Goal: Information Seeking & Learning: Find specific fact

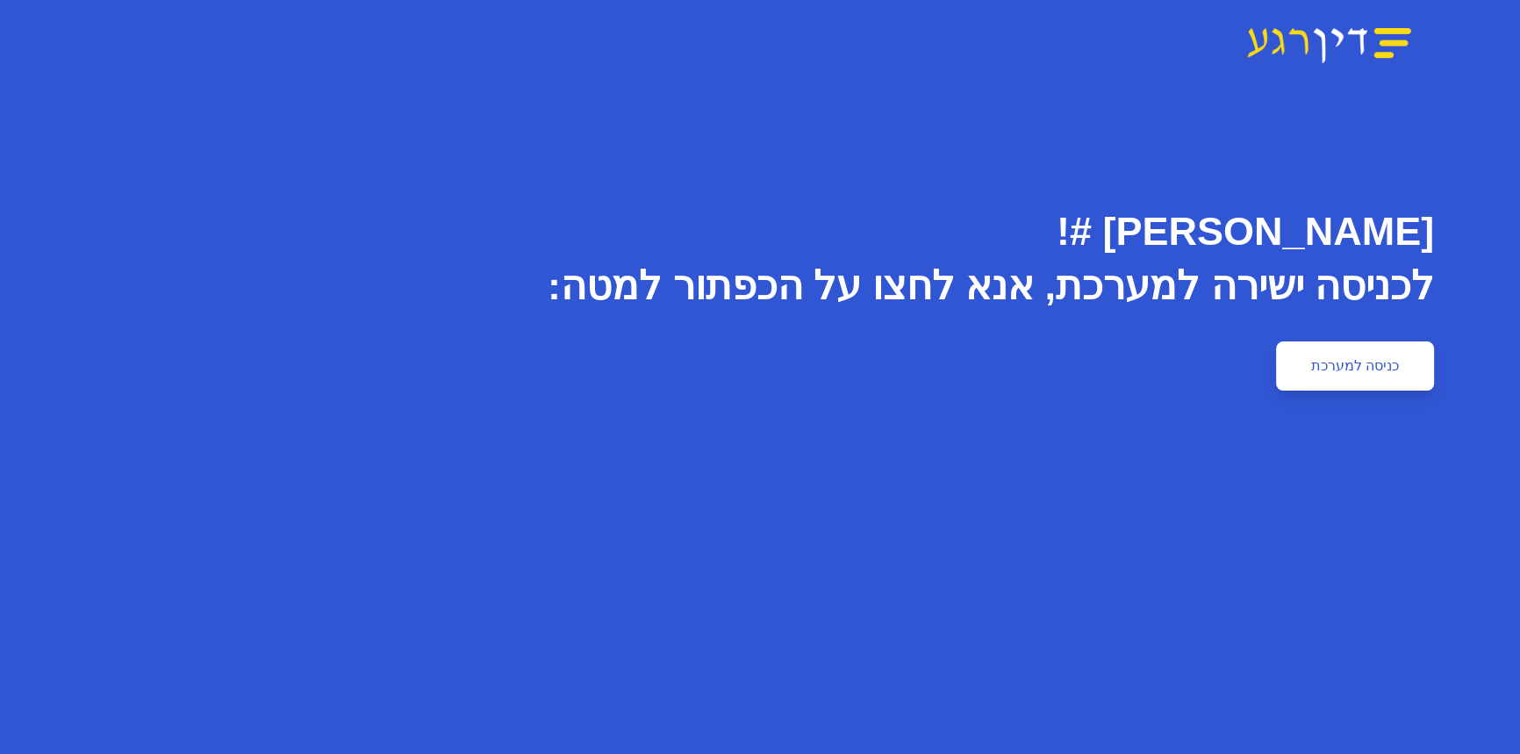
click at [1339, 373] on link "כניסה למערכת" at bounding box center [1355, 365] width 158 height 49
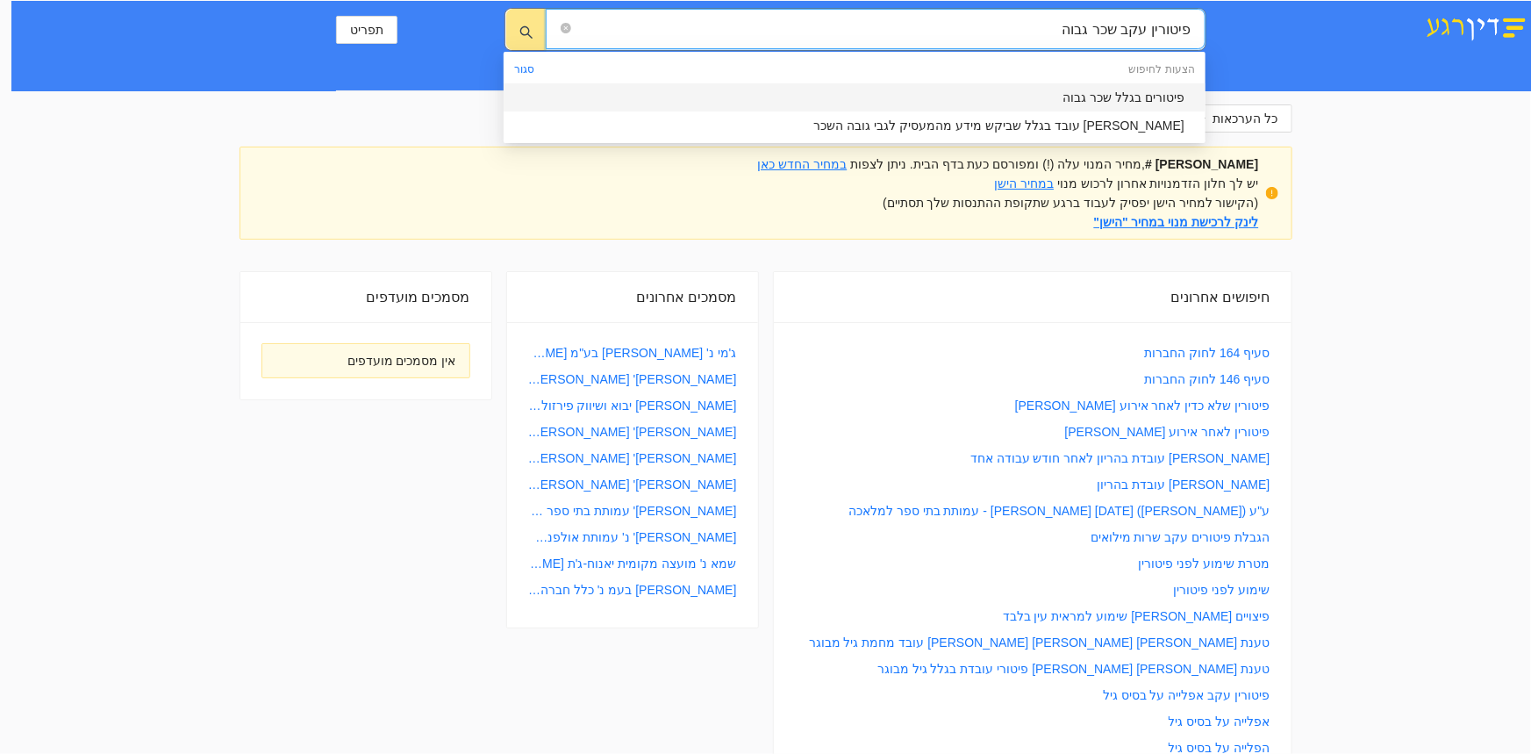
click at [1135, 98] on div "פיטורים בגלל שכר גבוה" at bounding box center [849, 97] width 670 height 19
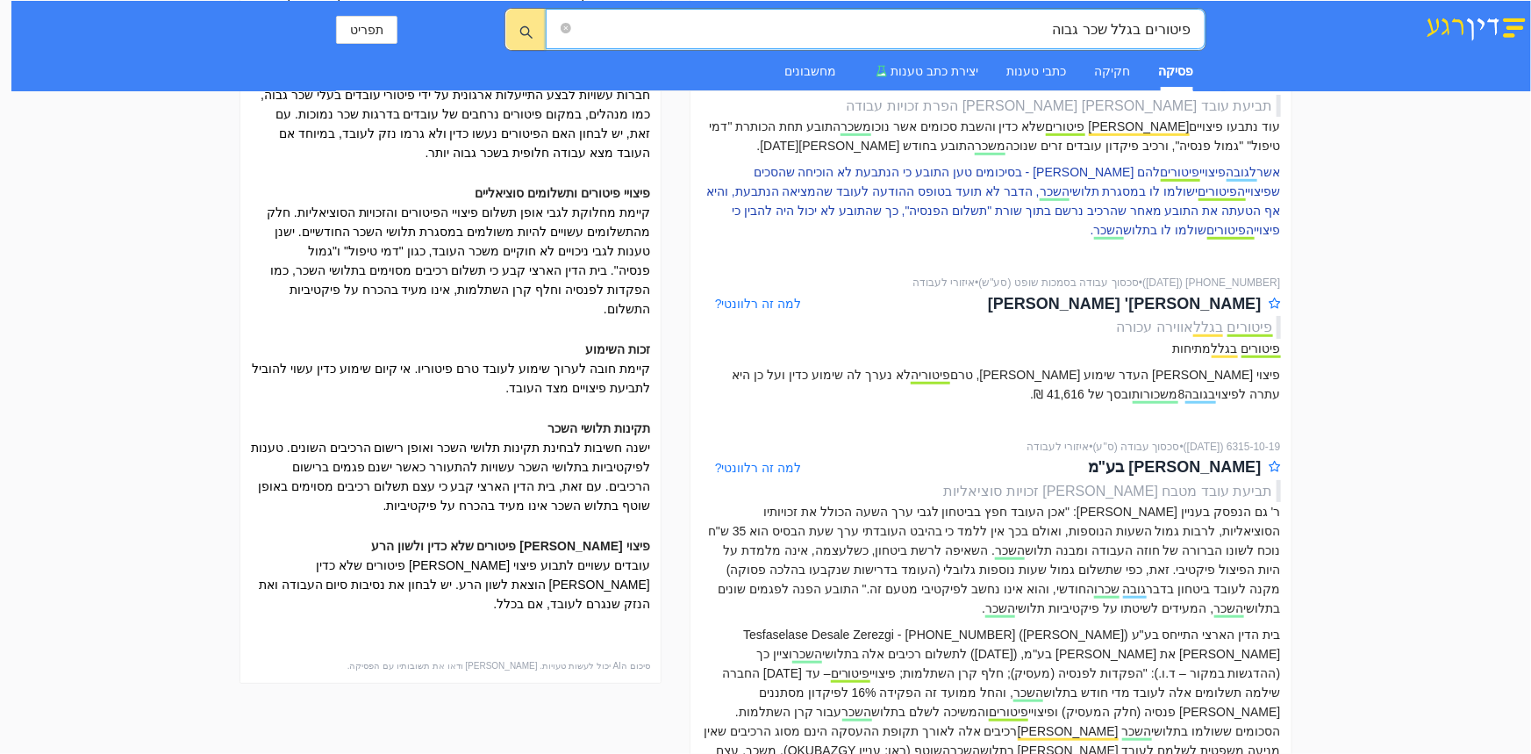
scroll to position [239, 0]
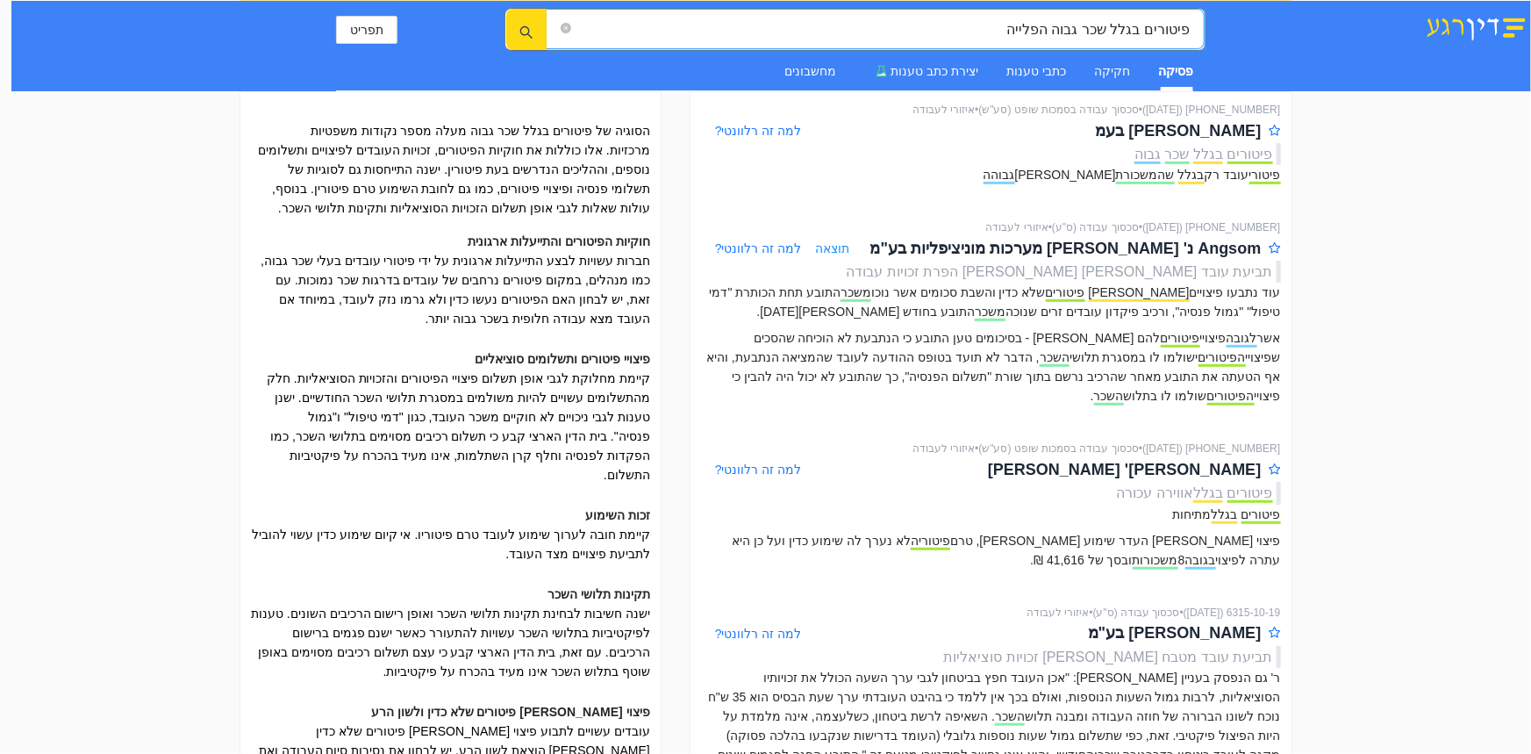
click at [519, 31] on icon "search" at bounding box center [526, 32] width 14 height 14
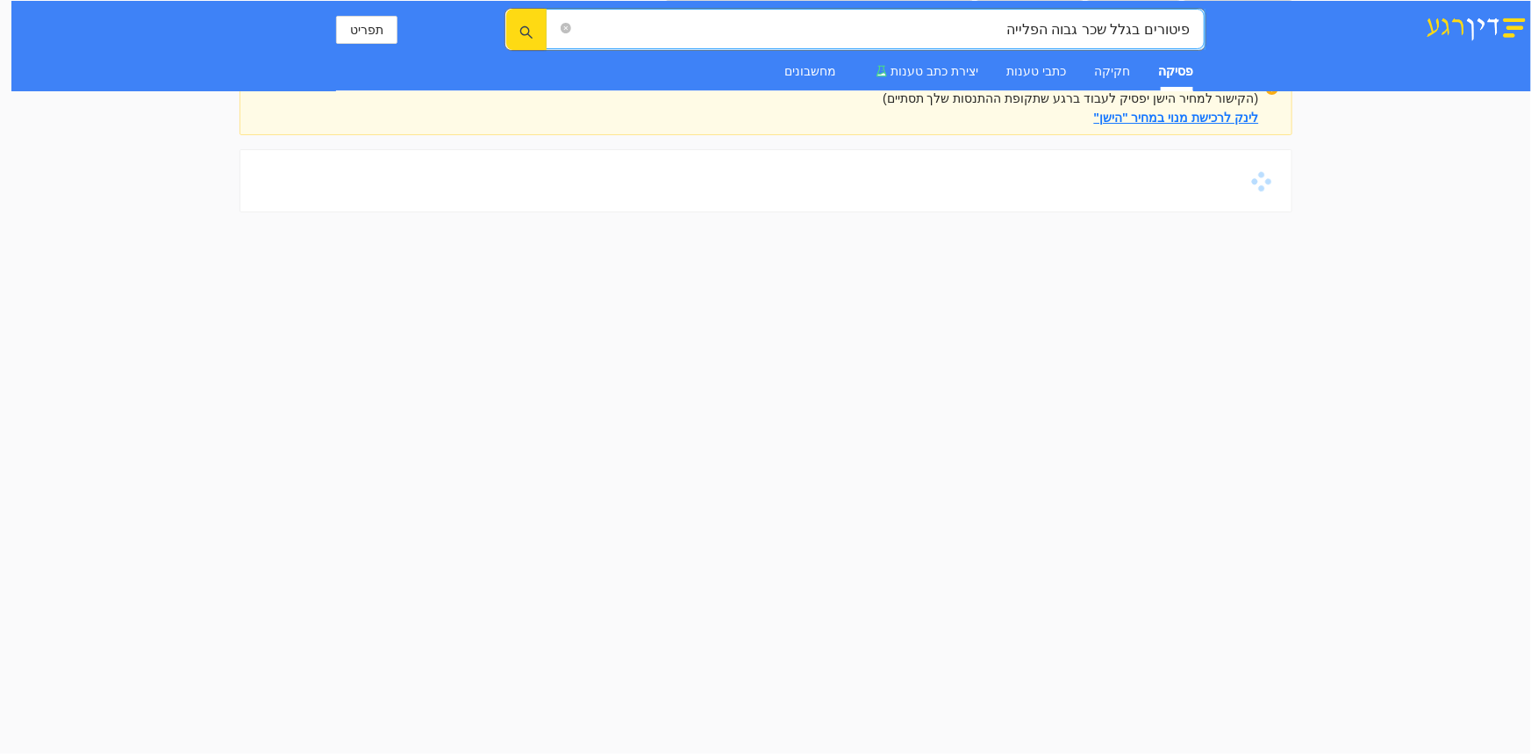
scroll to position [0, 0]
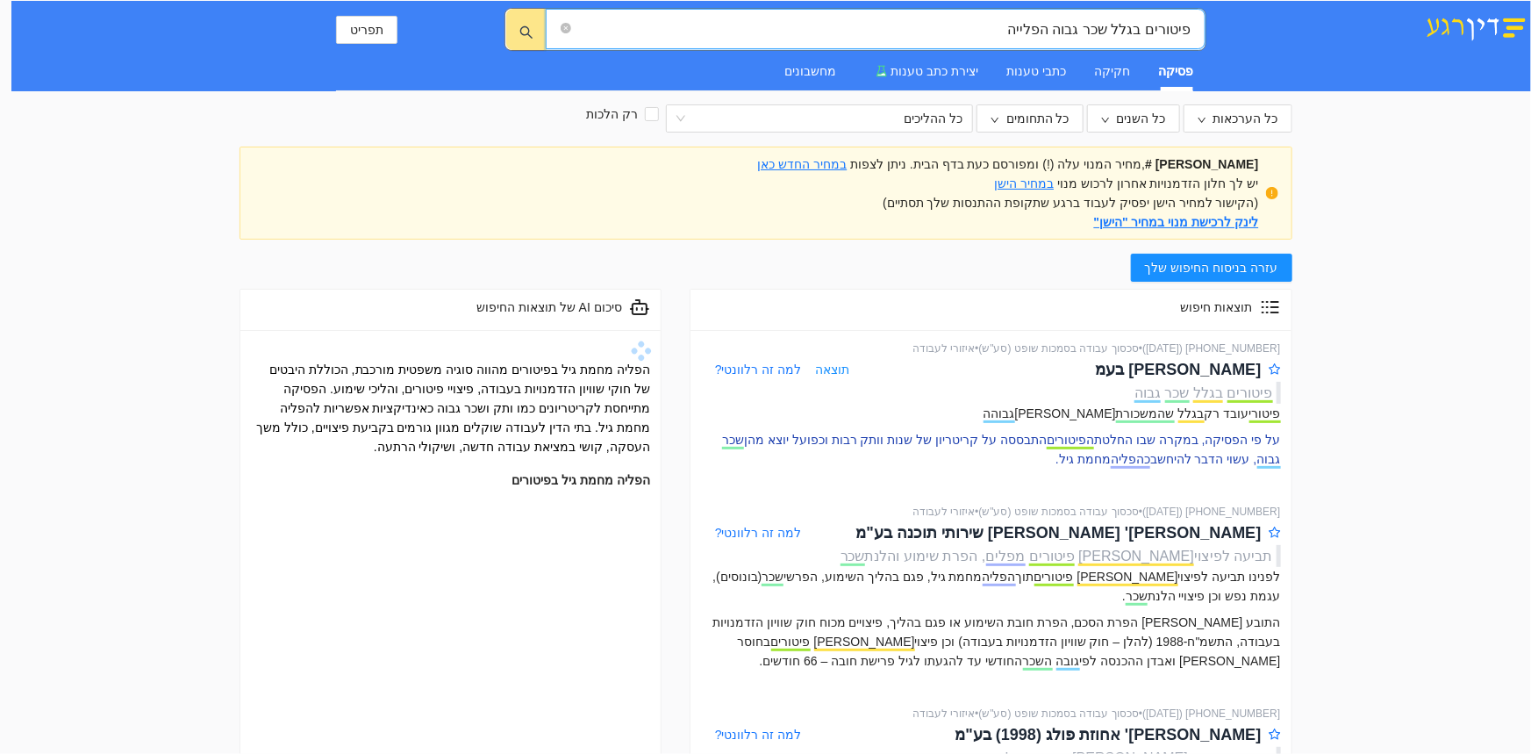
type input "פיטורים בגלל שכר גבוה הפלייה"
click at [1089, 438] on span "הפיטורים" at bounding box center [1070, 441] width 47 height 17
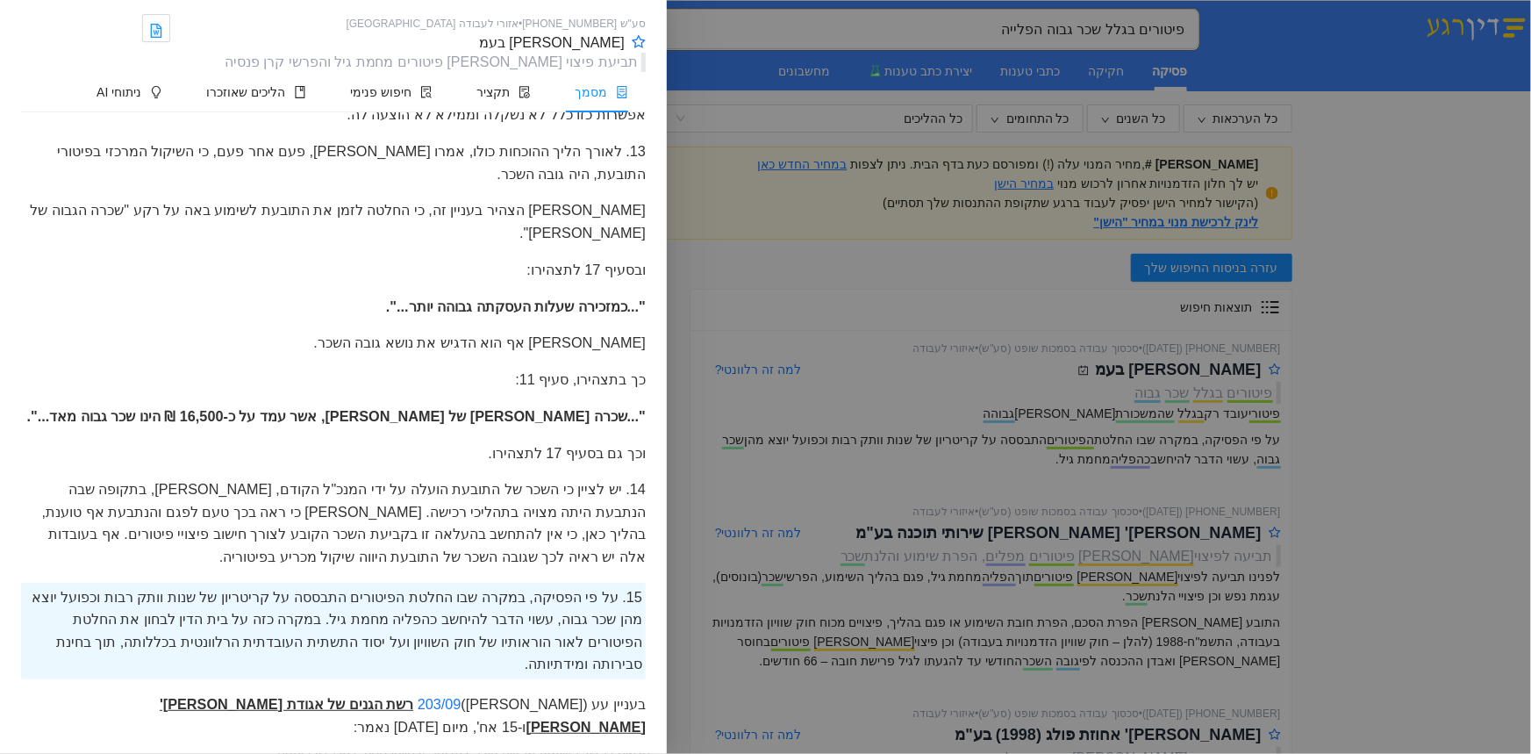
scroll to position [5423, 0]
click at [462, 697] on mark "203/09" at bounding box center [440, 706] width 44 height 18
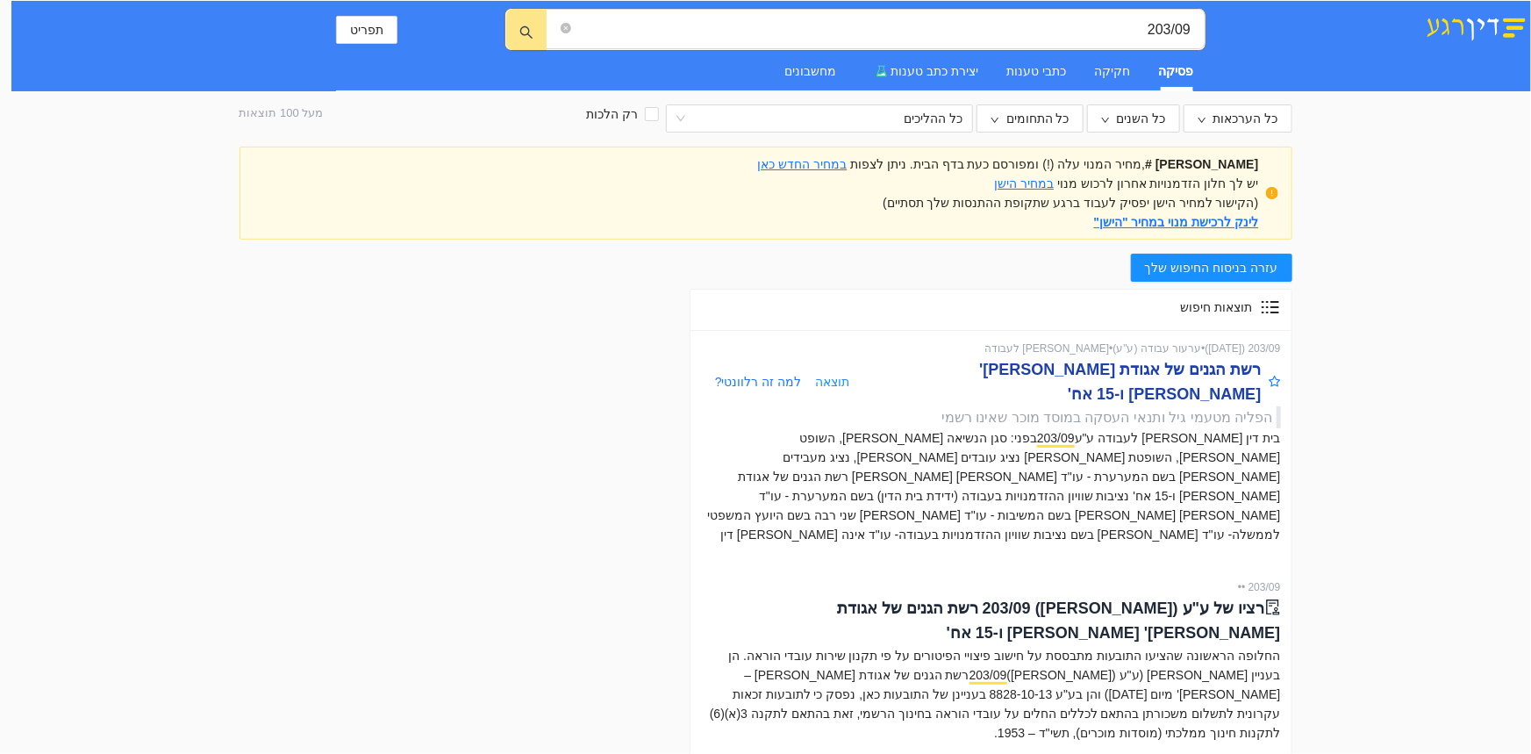
click at [1046, 370] on div "רשת הגנים של אגודת ישראל נ' שמחה בוסי ו-15 אח'" at bounding box center [1054, 382] width 411 height 50
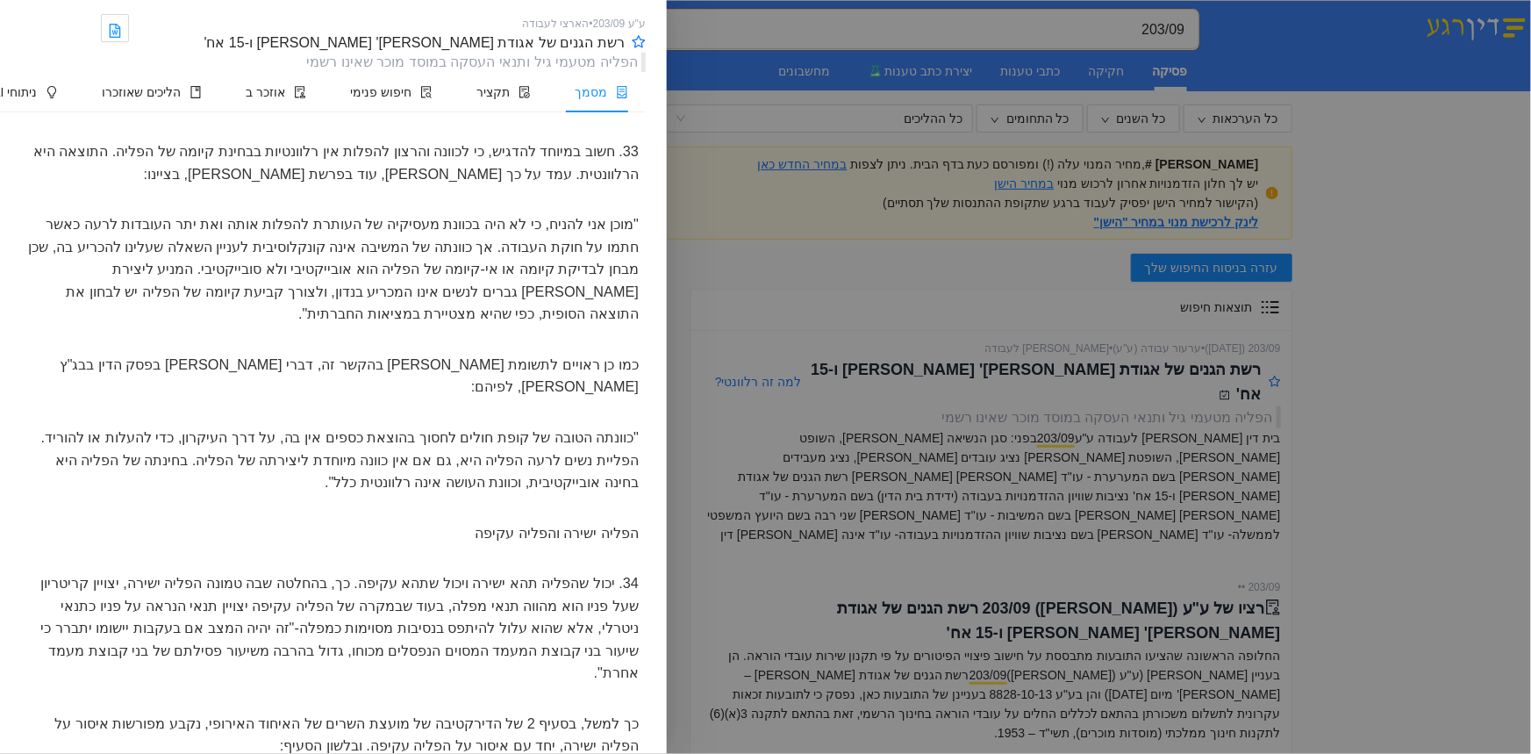
scroll to position [12283, 0]
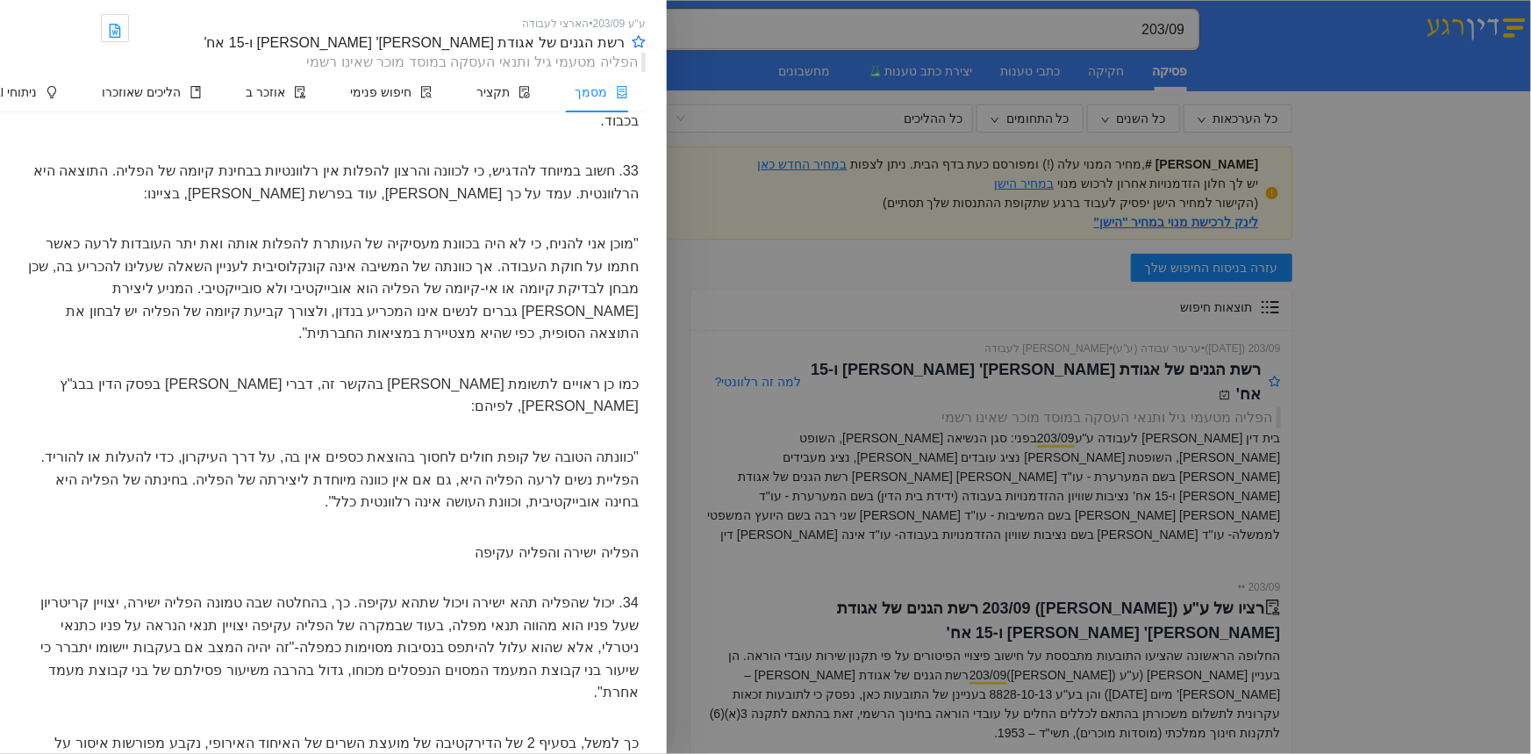
click at [618, 95] on icon "container" at bounding box center [623, 92] width 10 height 12
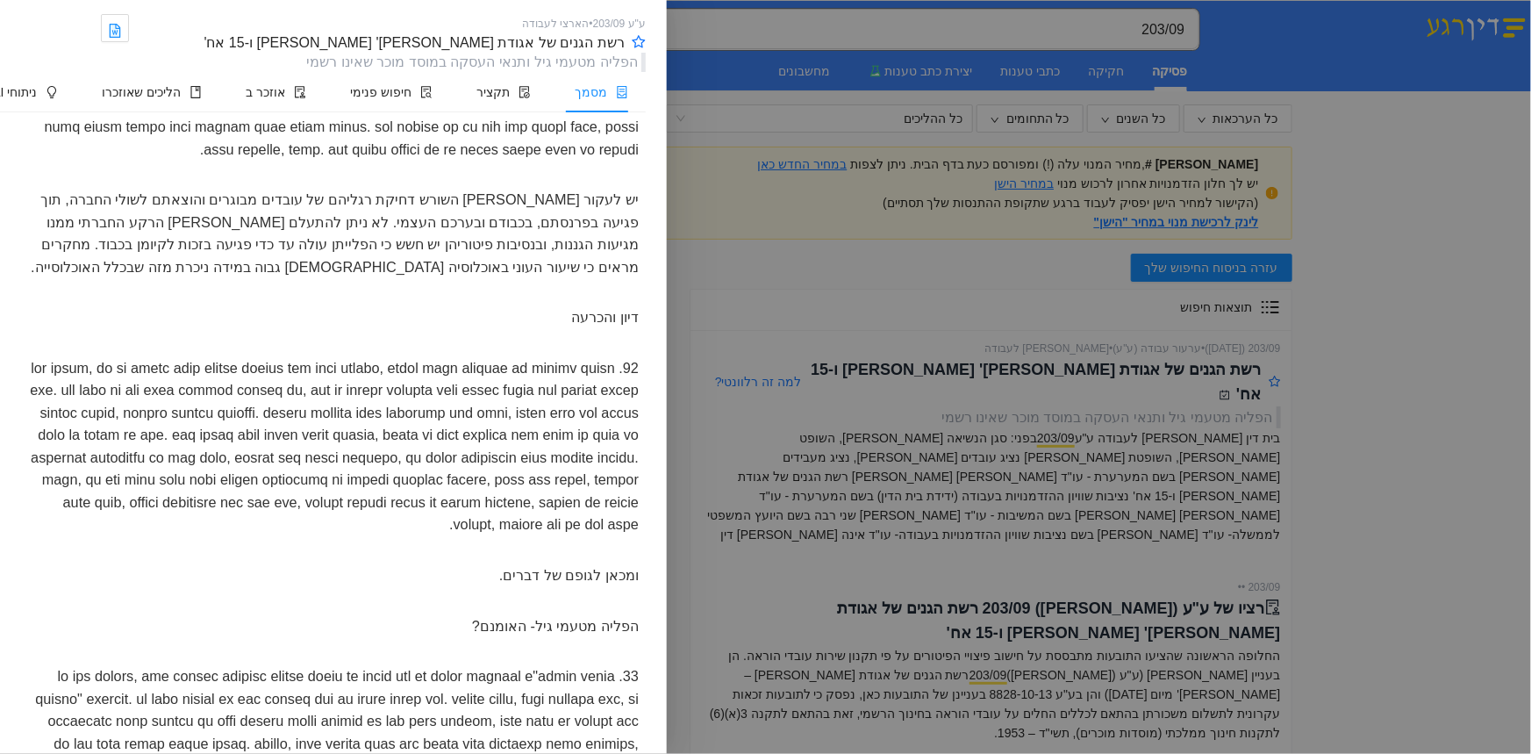
scroll to position [9651, 0]
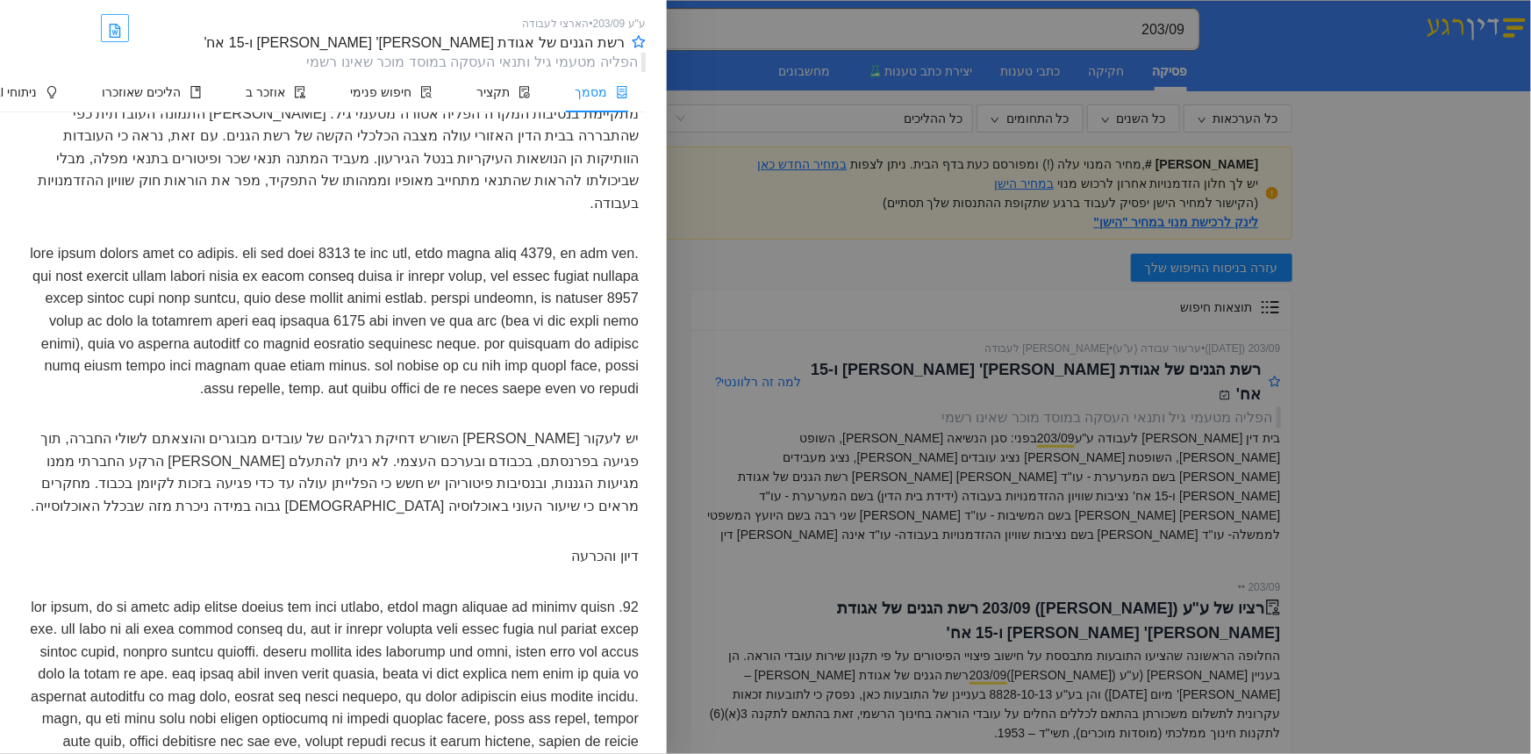
click at [121, 26] on icon "file-word" at bounding box center [115, 31] width 11 height 14
click at [914, 226] on div at bounding box center [765, 377] width 1531 height 754
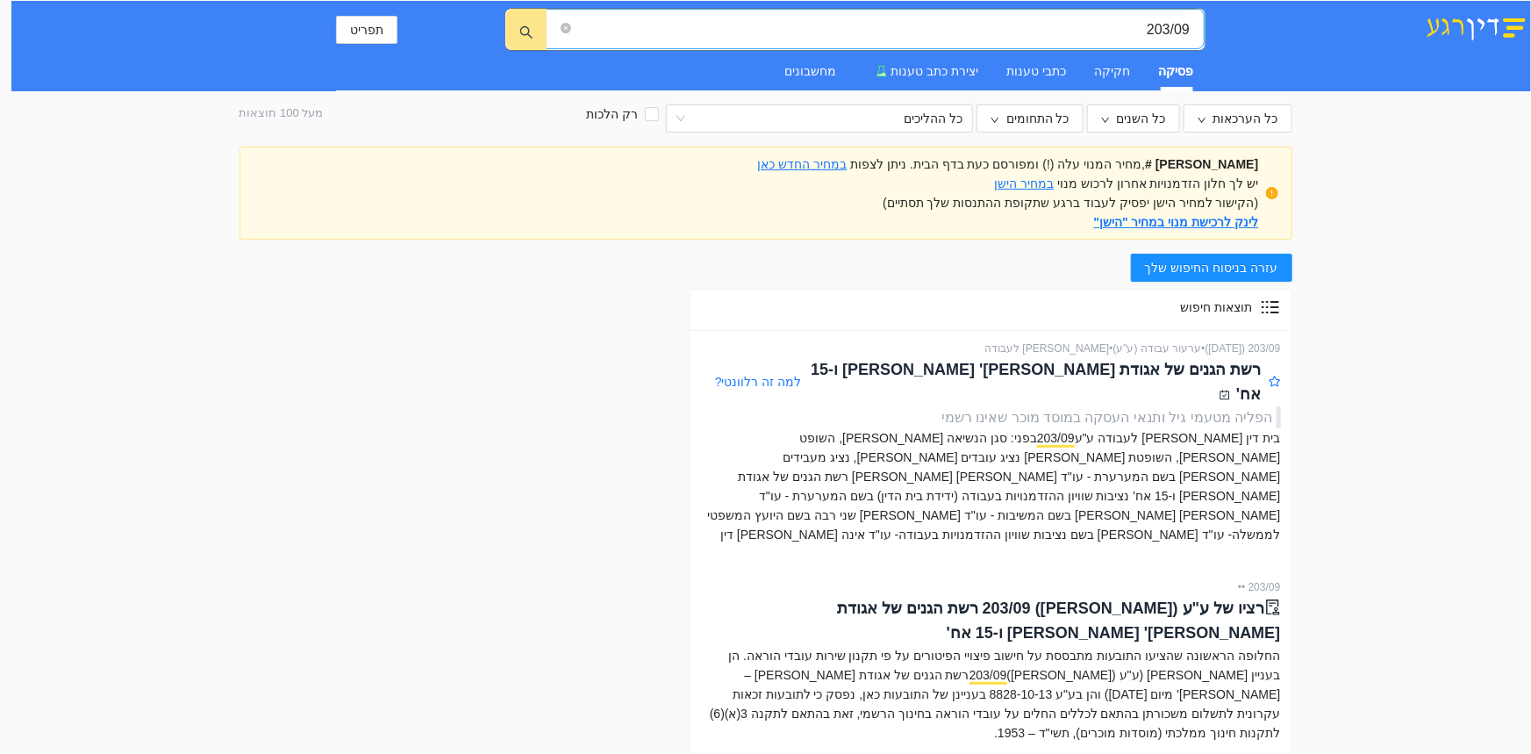
click at [920, 36] on input "203/09" at bounding box center [882, 29] width 615 height 22
drag, startPoint x: 1084, startPoint y: 18, endPoint x: 1239, endPoint y: 37, distance: 156.5
click at [1239, 37] on div "203/09 203/09 תפריט פסיקה חקיקה כתבי טענות יצירת כתב טענות מחשבונים" at bounding box center [771, 46] width 1520 height 90
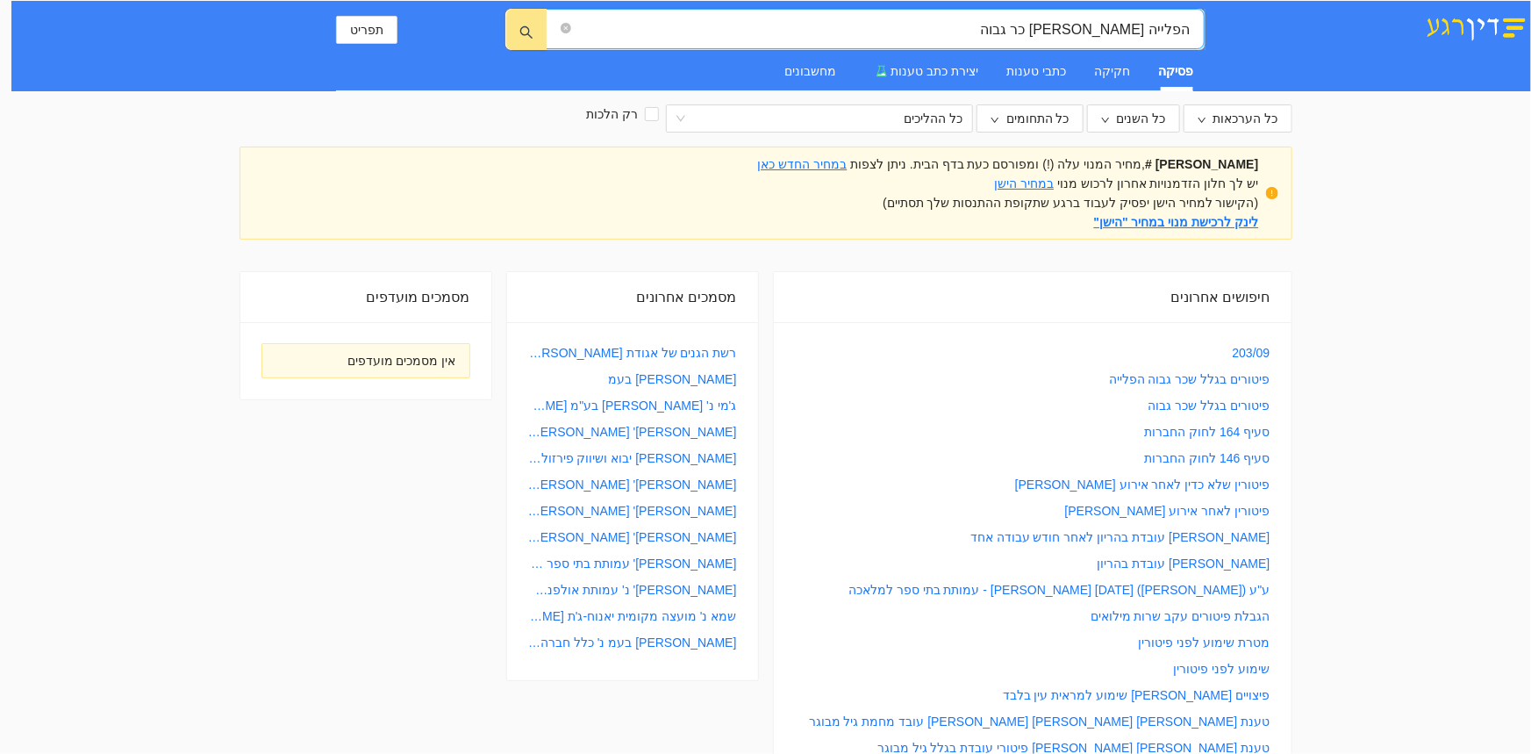
click at [1121, 26] on input "הפלייה בגללש כר גבוה" at bounding box center [882, 29] width 615 height 22
type input "הפלייה בגלל שכר גבוה"
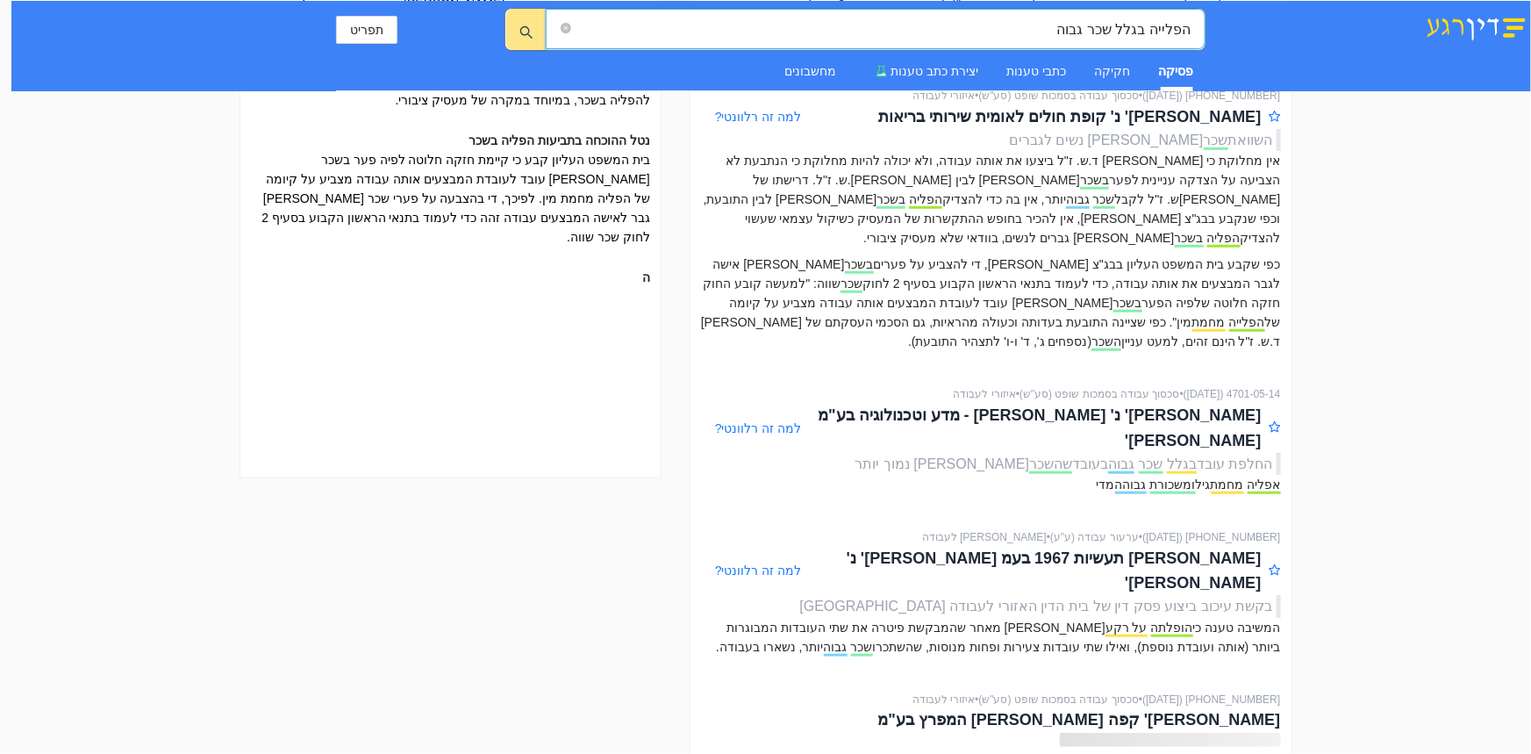
scroll to position [478, 0]
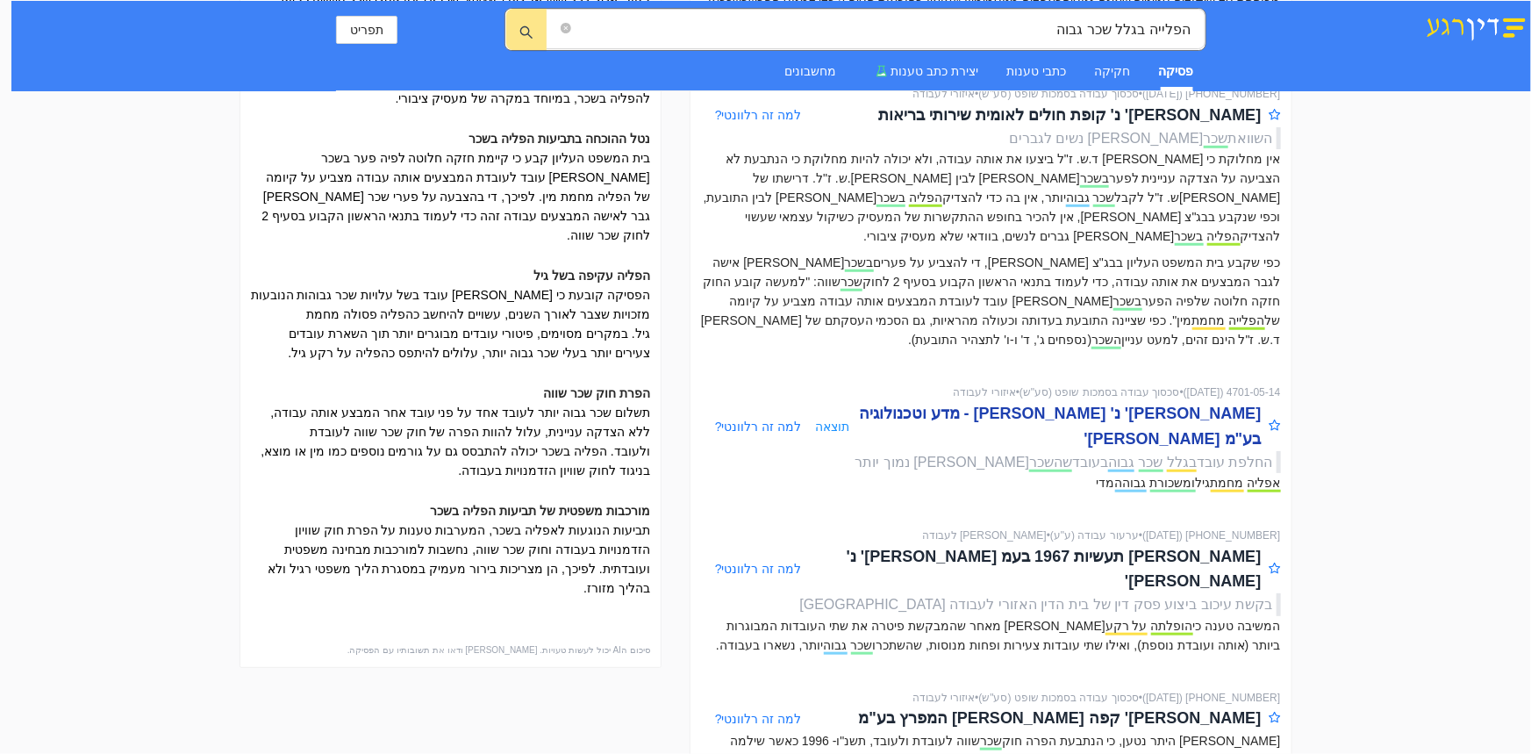
click at [1085, 401] on div "לוי ואח' נ' יבמ ישראל - מדע וטכנולוגיה בע"מ ואח'" at bounding box center [1054, 426] width 411 height 50
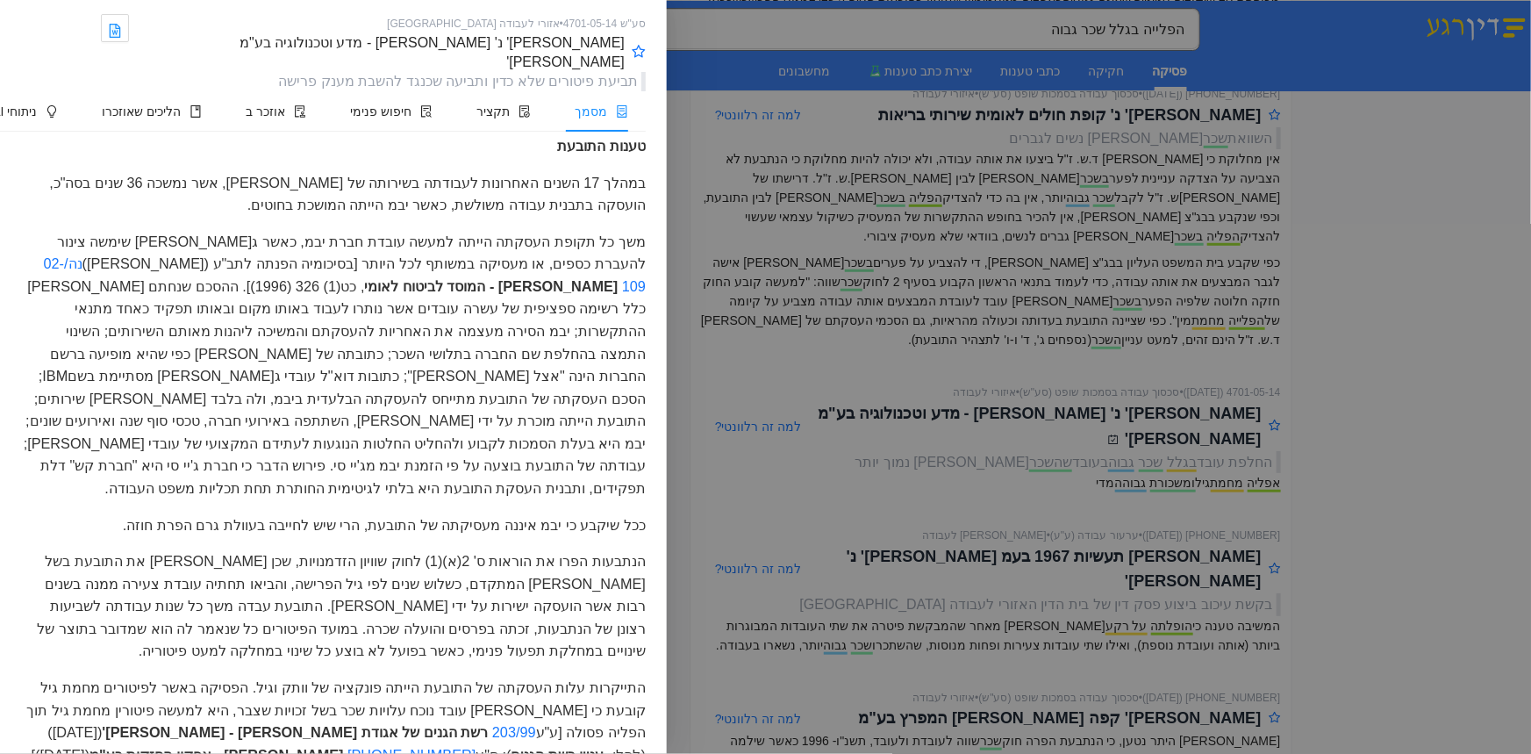
scroll to position [3589, 0]
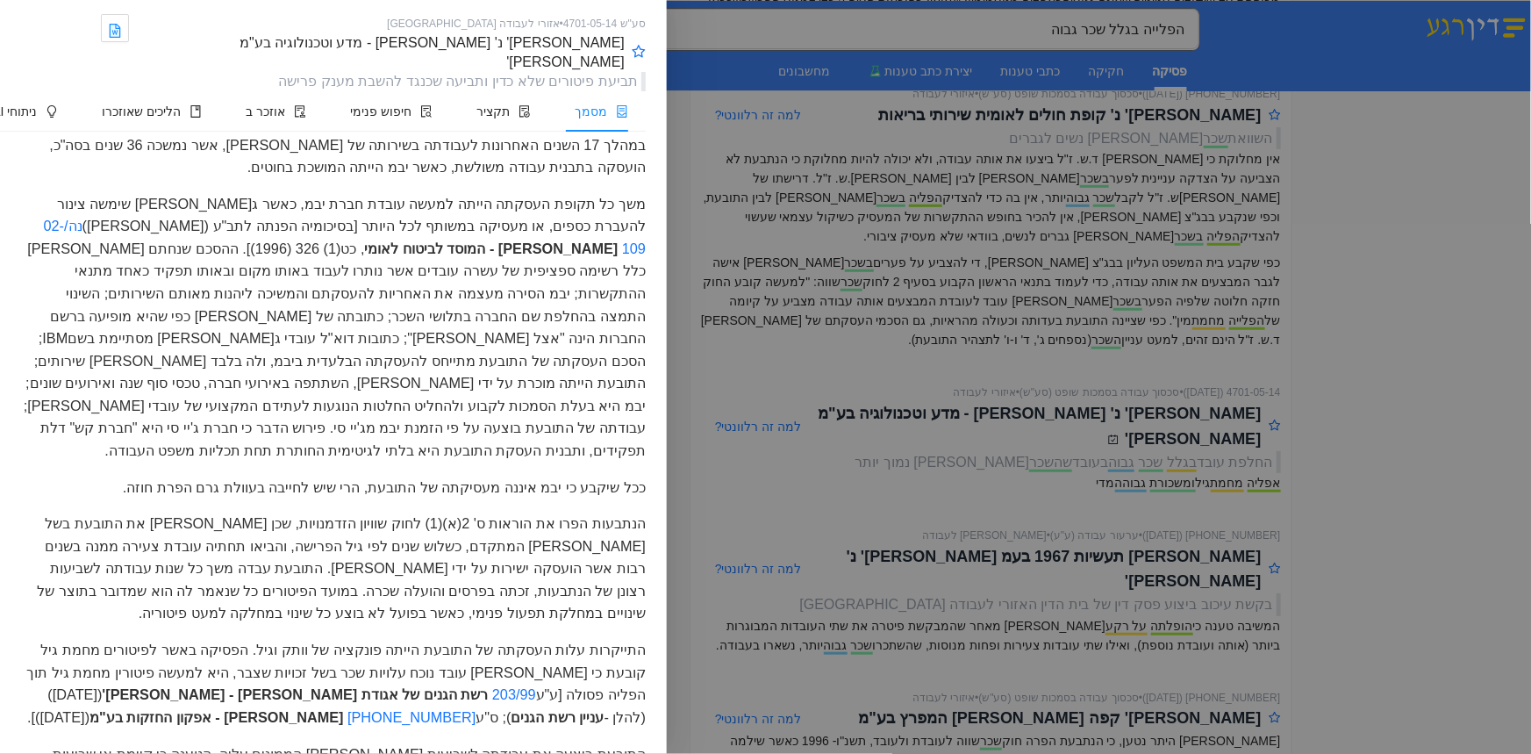
drag, startPoint x: 643, startPoint y: 427, endPoint x: 259, endPoint y: 498, distance: 390.8
click at [259, 639] on p "התייקרות עלות העסקתה של התובעת הייתה פונקציה של וותק וגיל. הפסיקה באשר לפיטורים…" at bounding box center [333, 683] width 625 height 89
click at [355, 512] on p "הנתבעות הפרו את הוראות ס' 2(א)(1) לחוק שוויון הזדמנויות, שכן פיטרו את התובעת בש…" at bounding box center [333, 568] width 625 height 112
click at [476, 709] on mark "[PHONE_NUMBER]" at bounding box center [411, 718] width 128 height 18
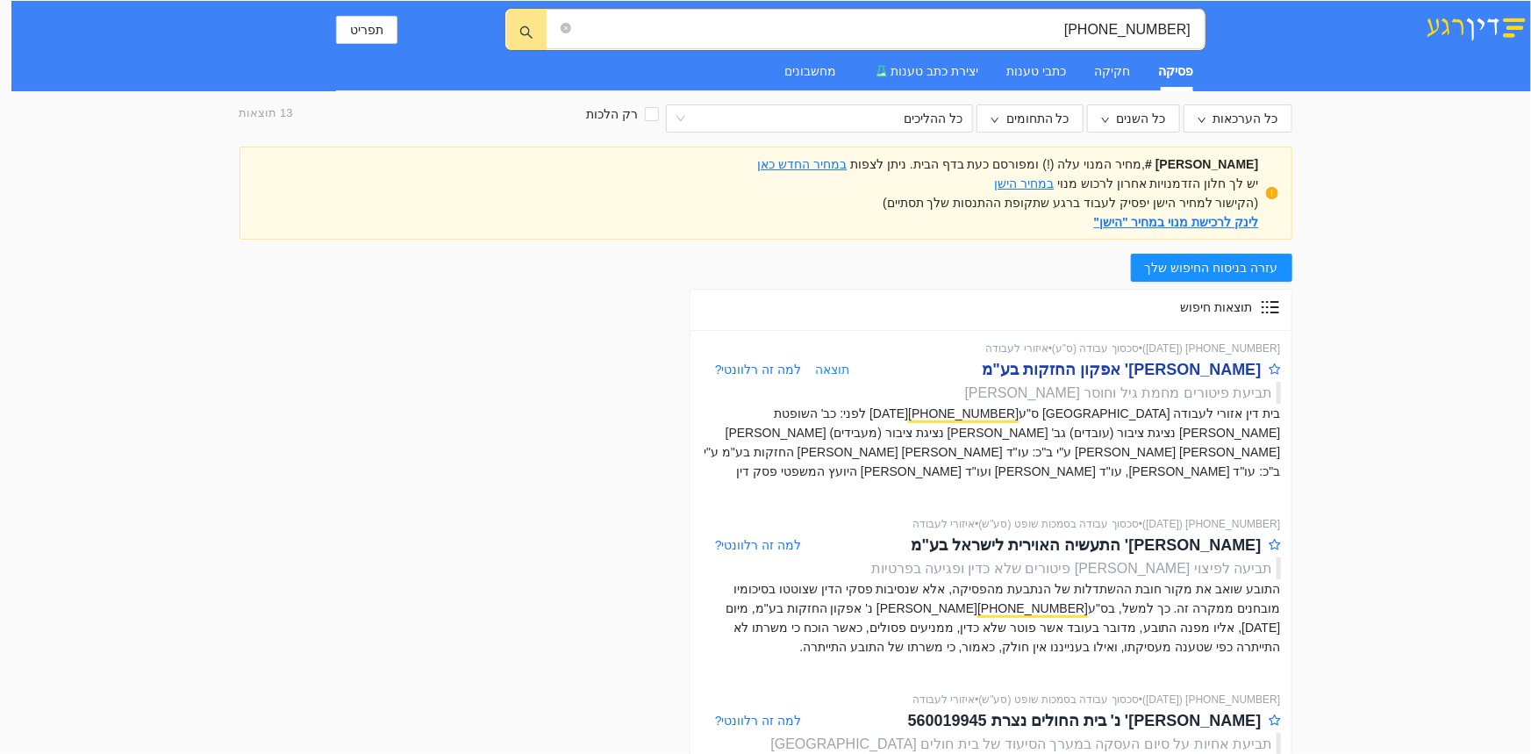
click at [1159, 372] on div "[PERSON_NAME]' אפקון החזקות בע"מ" at bounding box center [1122, 369] width 279 height 25
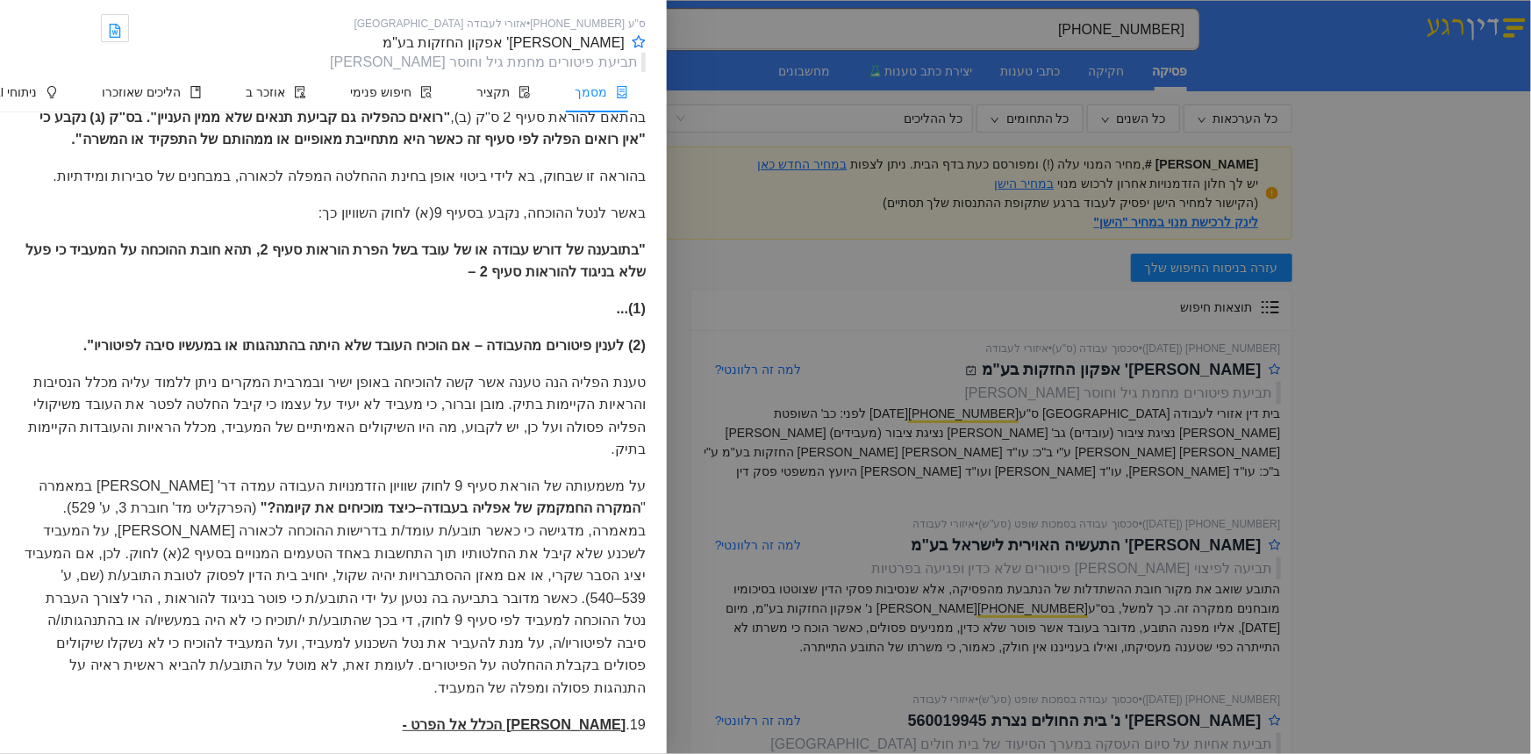
scroll to position [15394, 0]
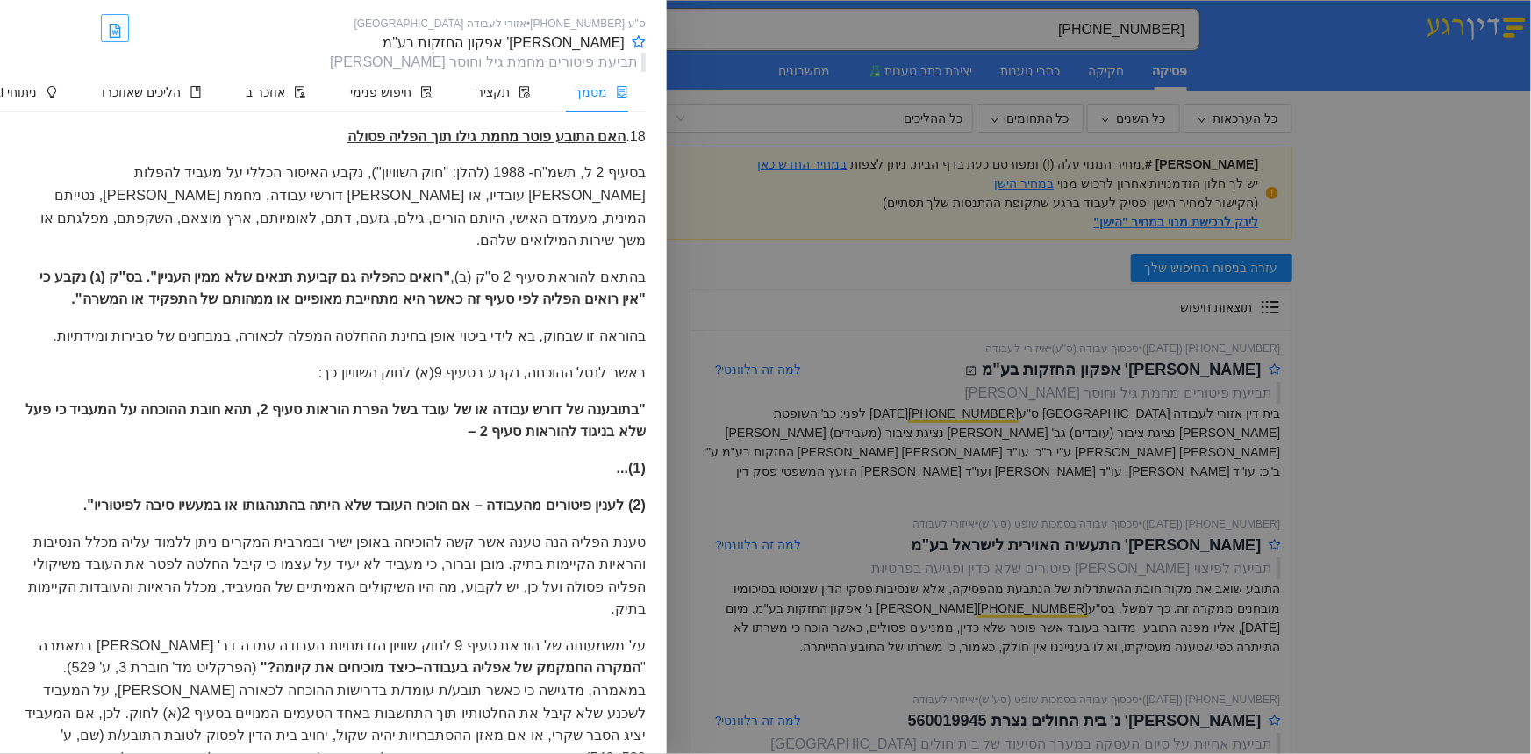
click at [119, 25] on icon "file-word" at bounding box center [115, 30] width 9 height 11
click at [1465, 394] on div at bounding box center [765, 377] width 1531 height 754
